Goal: Information Seeking & Learning: Learn about a topic

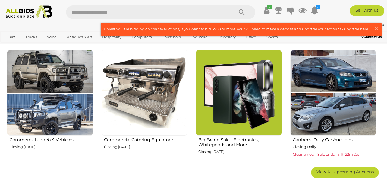
scroll to position [312, 0]
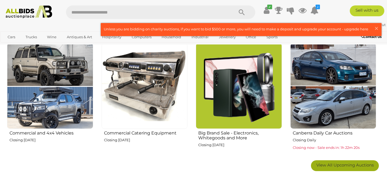
click at [323, 161] on link "View All Upcoming Auctions" at bounding box center [345, 166] width 68 height 11
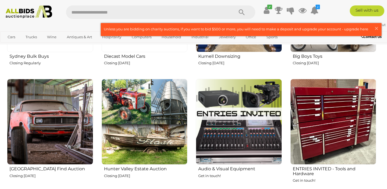
scroll to position [1028, 0]
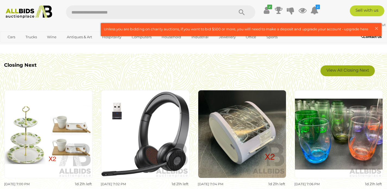
click at [357, 73] on link "View All Closing Next" at bounding box center [348, 70] width 54 height 11
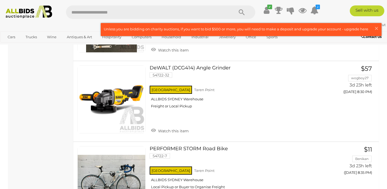
scroll to position [1718, 0]
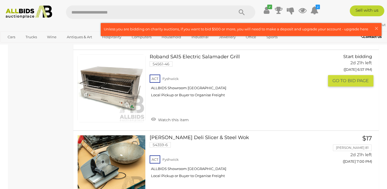
scroll to position [712, 0]
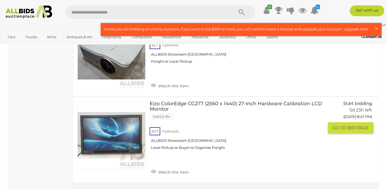
scroll to position [4006, 0]
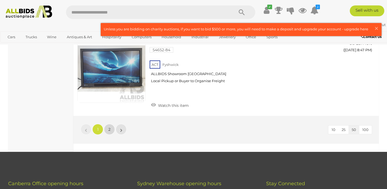
click at [110, 124] on link "2" at bounding box center [109, 129] width 11 height 11
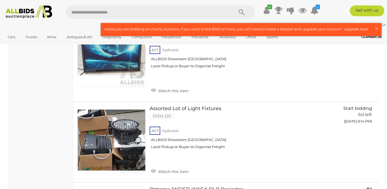
scroll to position [795, 0]
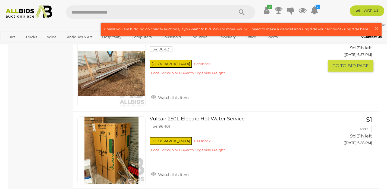
scroll to position [2486, 0]
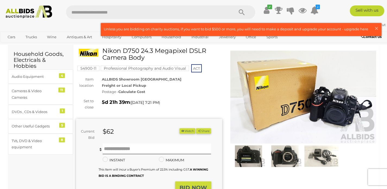
scroll to position [16, 0]
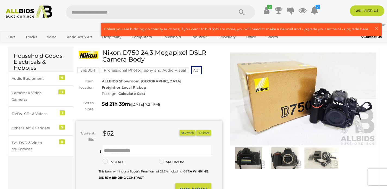
click at [284, 100] on img at bounding box center [303, 99] width 146 height 94
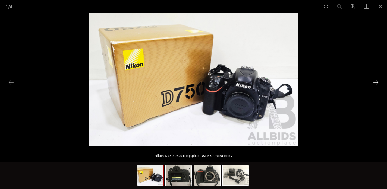
click at [374, 86] on button "Next slide" at bounding box center [375, 82] width 11 height 11
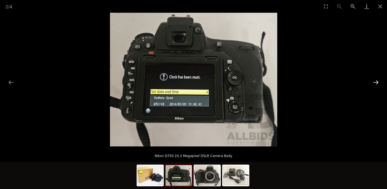
click at [374, 86] on button "Next slide" at bounding box center [375, 82] width 11 height 11
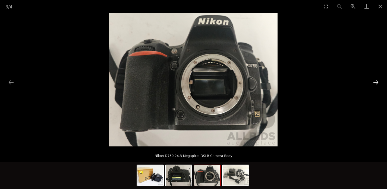
click at [374, 86] on button "Next slide" at bounding box center [375, 82] width 11 height 11
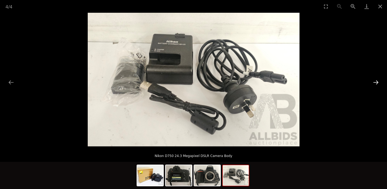
click at [374, 86] on button "Next slide" at bounding box center [375, 82] width 11 height 11
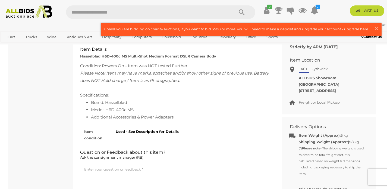
scroll to position [258, 0]
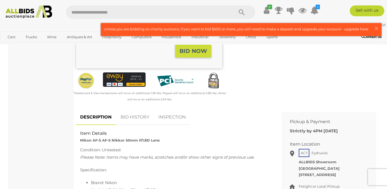
scroll to position [120, 0]
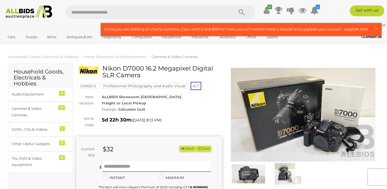
click at [278, 101] on img at bounding box center [303, 115] width 146 height 94
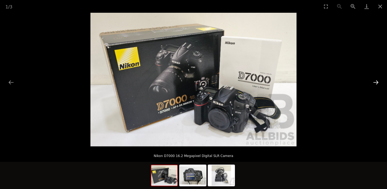
click at [376, 87] on button "Next slide" at bounding box center [375, 82] width 11 height 11
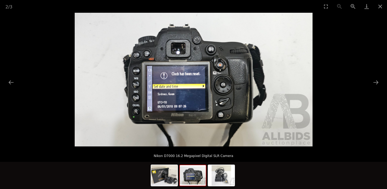
click at [374, 88] on picture at bounding box center [193, 80] width 387 height 134
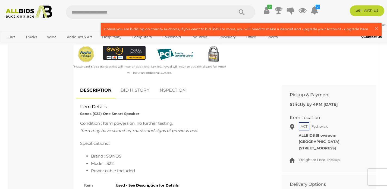
scroll to position [179, 0]
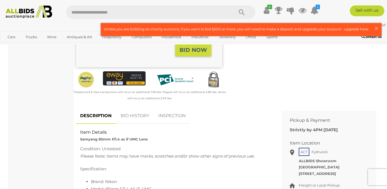
scroll to position [164, 0]
